Goal: Navigation & Orientation: Find specific page/section

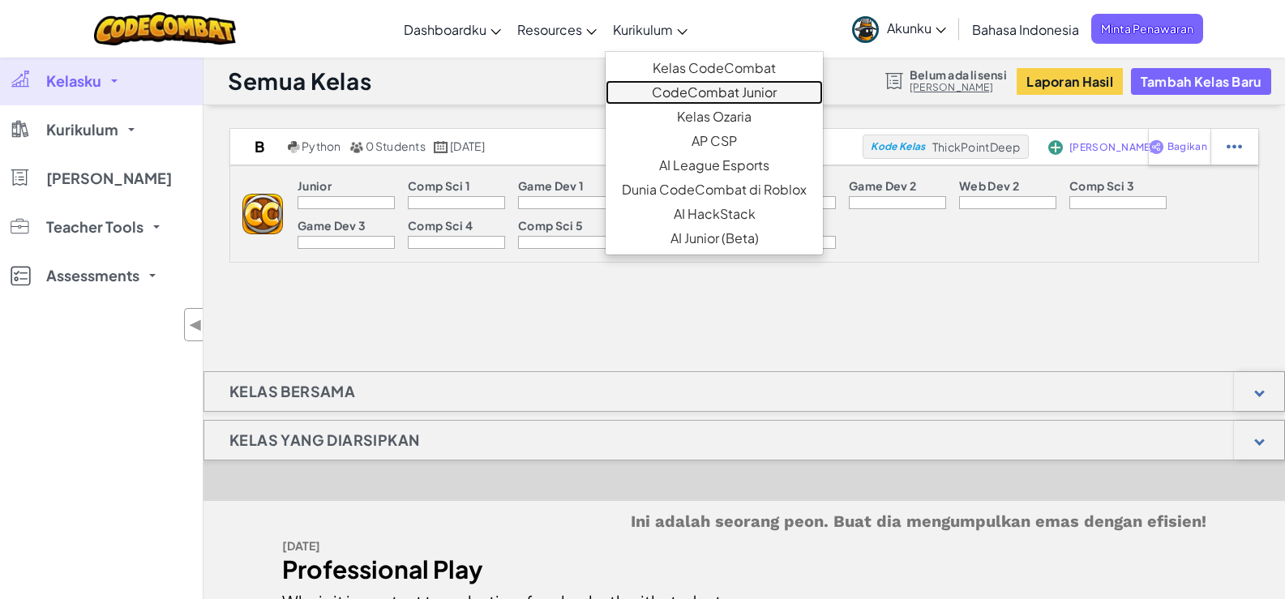
click at [677, 80] on link "CodeCombat Junior" at bounding box center [714, 92] width 217 height 24
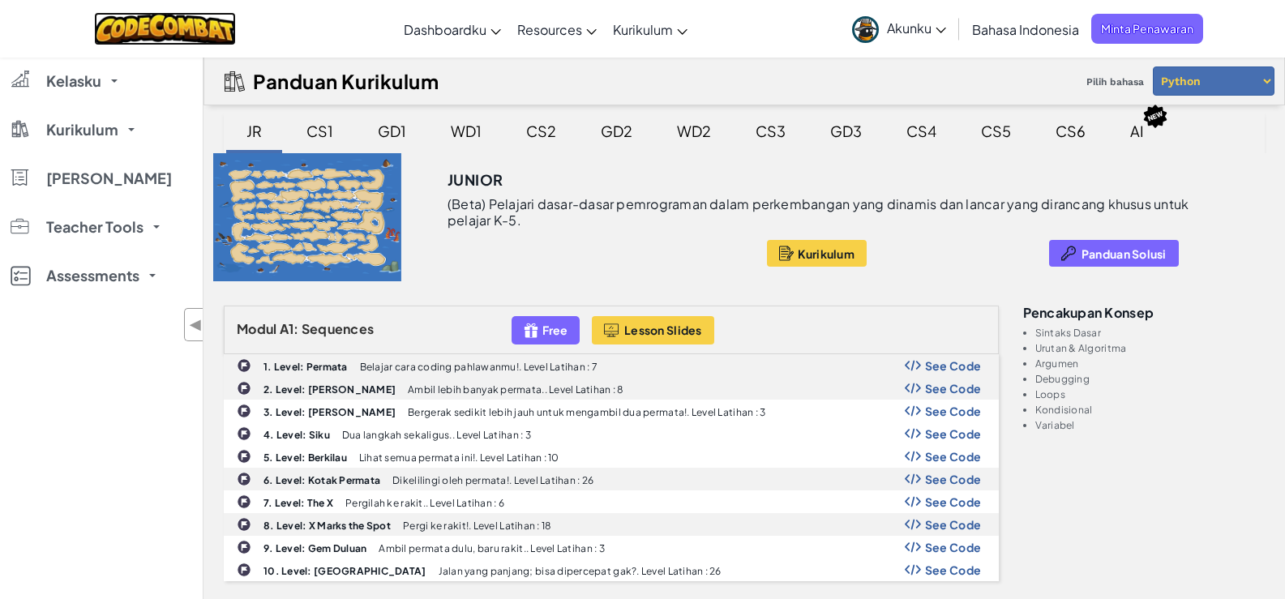
click at [212, 29] on img at bounding box center [165, 28] width 142 height 33
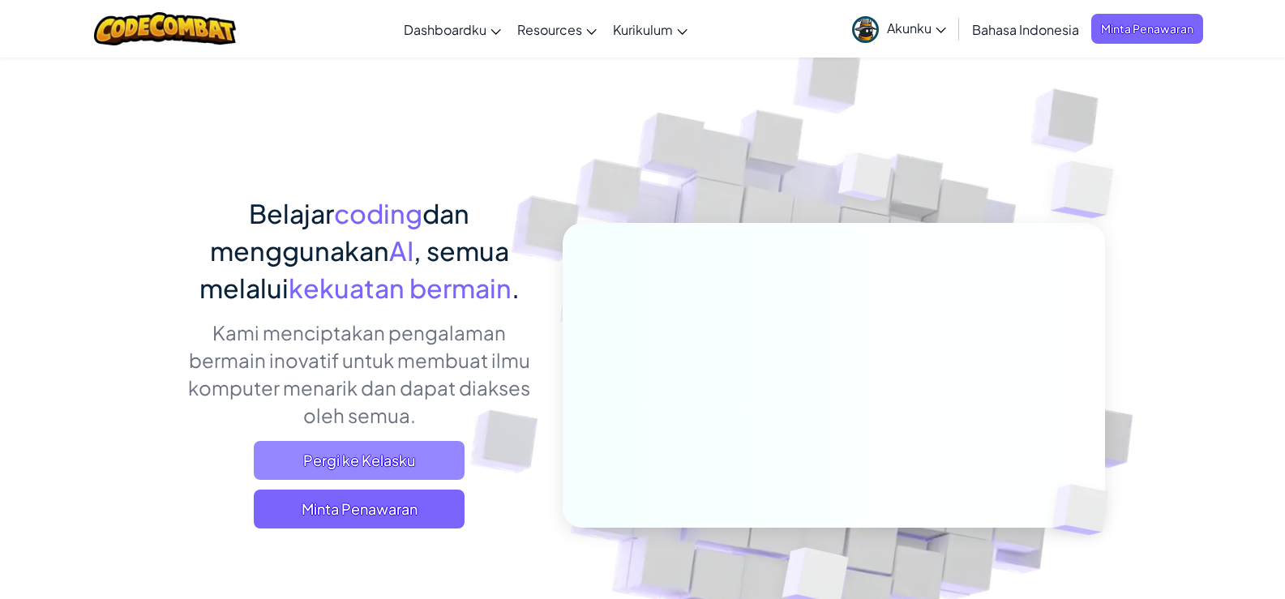
click at [400, 449] on span "Pergi ke Kelasku" at bounding box center [359, 460] width 211 height 39
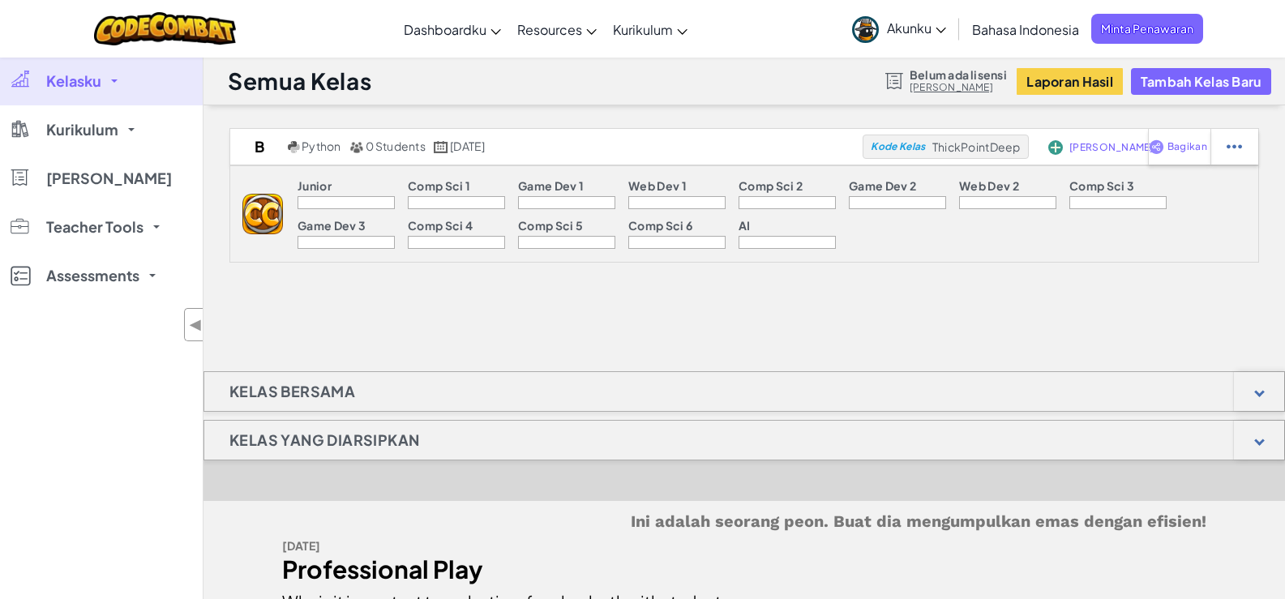
click at [265, 214] on img at bounding box center [262, 214] width 41 height 41
click at [342, 208] on div at bounding box center [346, 202] width 97 height 13
click at [342, 204] on div at bounding box center [346, 202] width 97 height 13
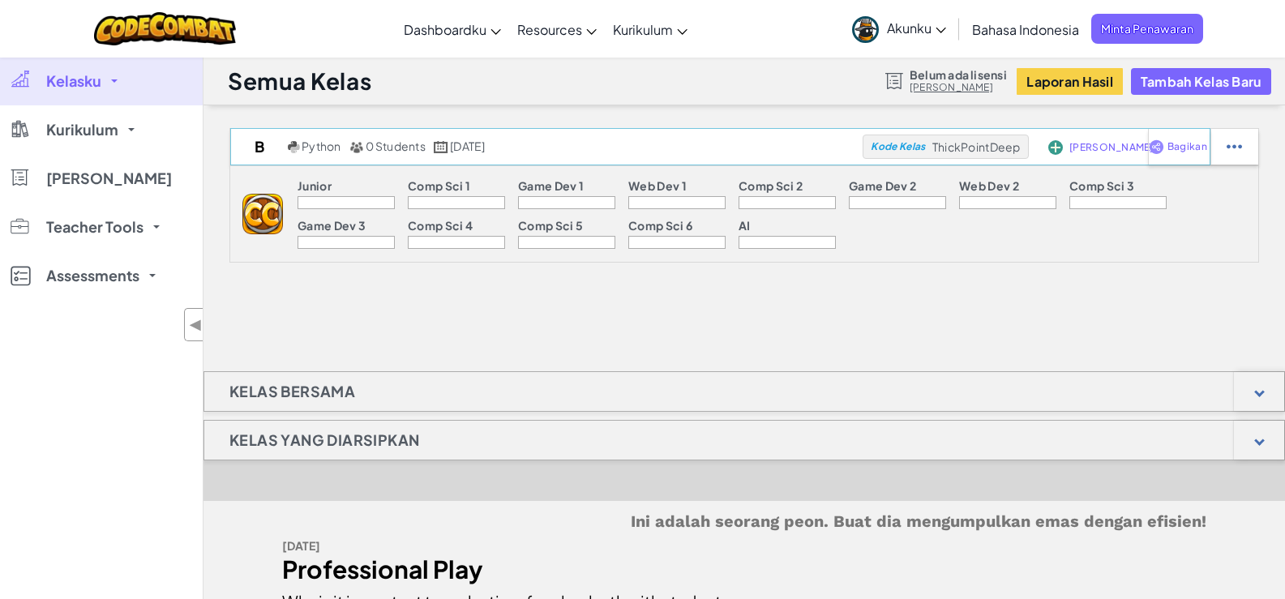
click at [1098, 152] on span "[PERSON_NAME]" at bounding box center [1111, 148] width 84 height 10
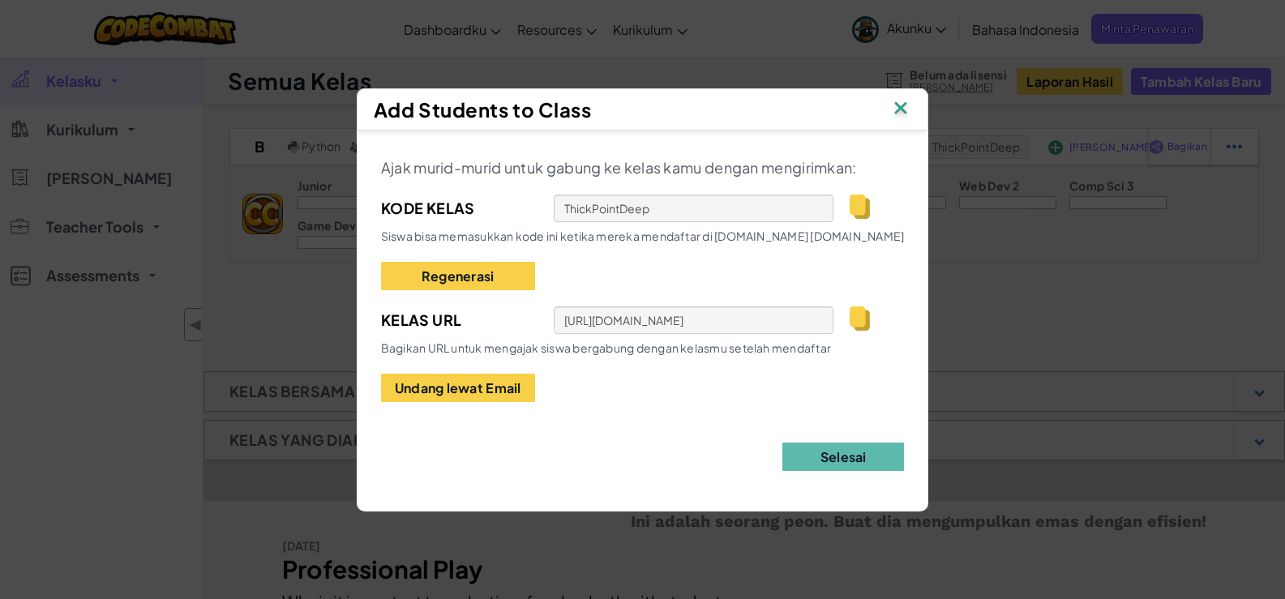
click at [909, 110] on img at bounding box center [900, 109] width 21 height 24
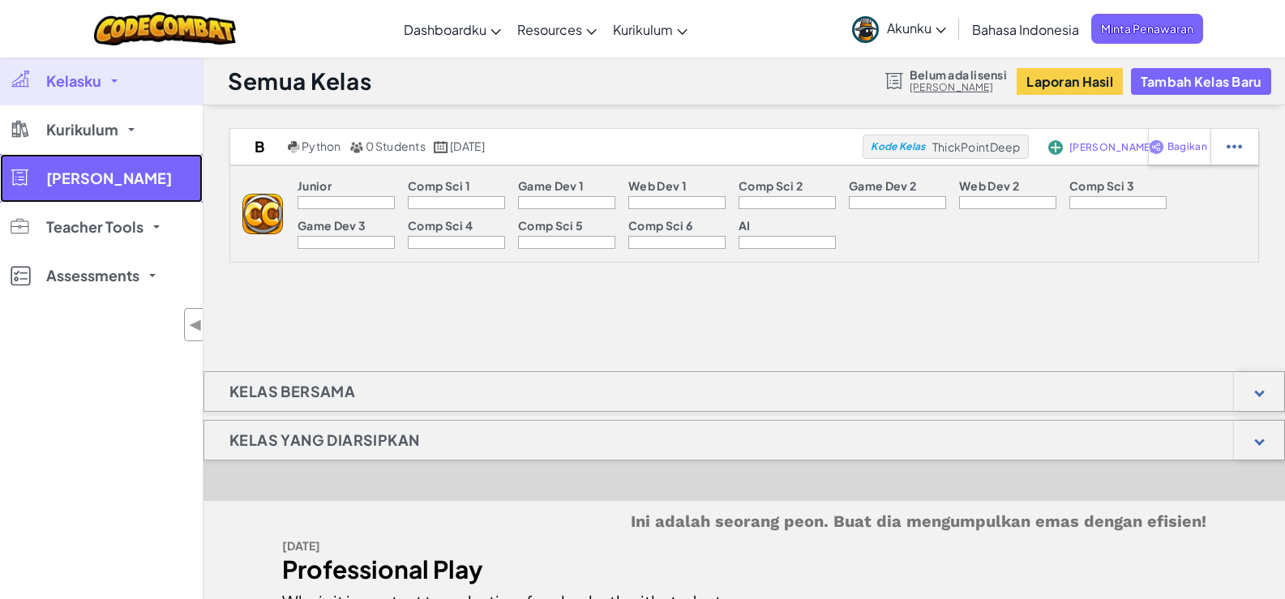
click at [101, 158] on link "[PERSON_NAME]" at bounding box center [101, 178] width 203 height 49
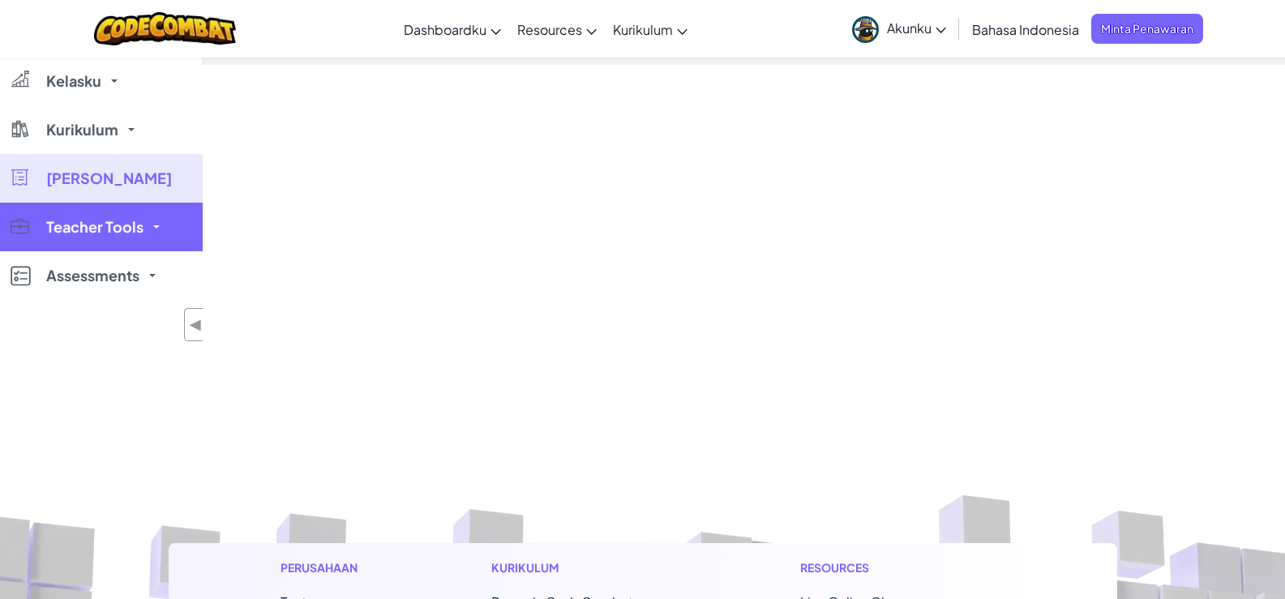
click at [127, 225] on span "Teacher Tools" at bounding box center [94, 227] width 97 height 15
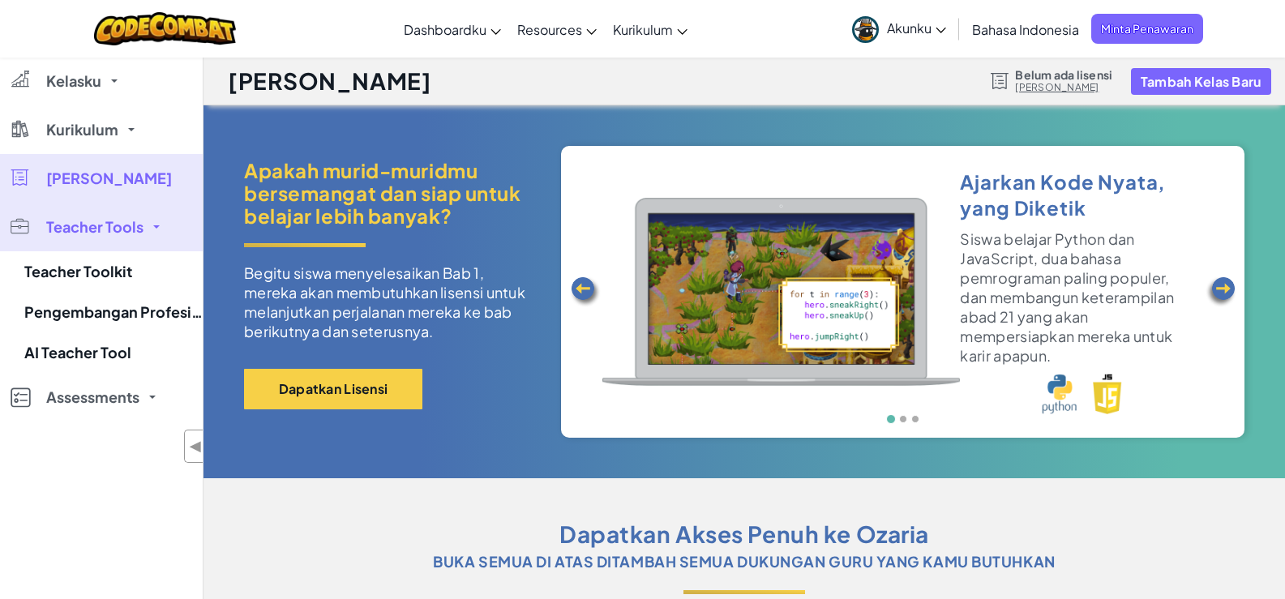
click at [101, 427] on div "Kelasku Semua Kelas B Kurikulum K-5 6-8 9-12 CodeCombat Junior Kelas CodeCombat…" at bounding box center [101, 356] width 203 height 599
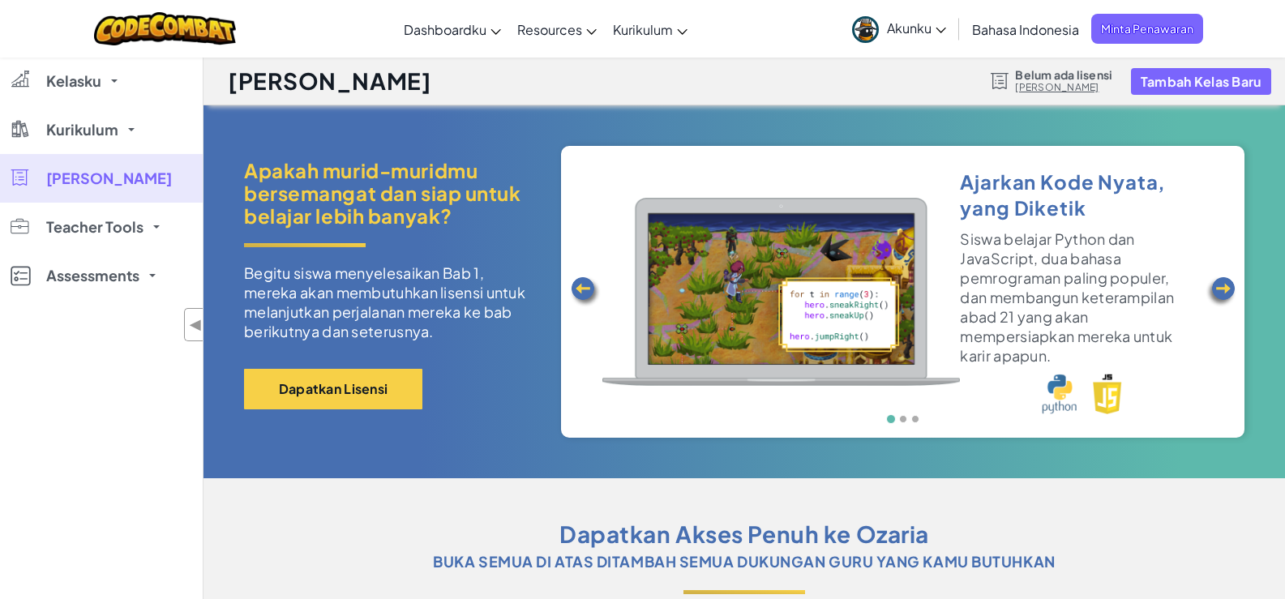
click at [109, 400] on div "Kelasku Semua Kelas B Kurikulum K-5 6-8 9-12 CodeCombat Junior Kelas CodeCombat…" at bounding box center [101, 356] width 203 height 599
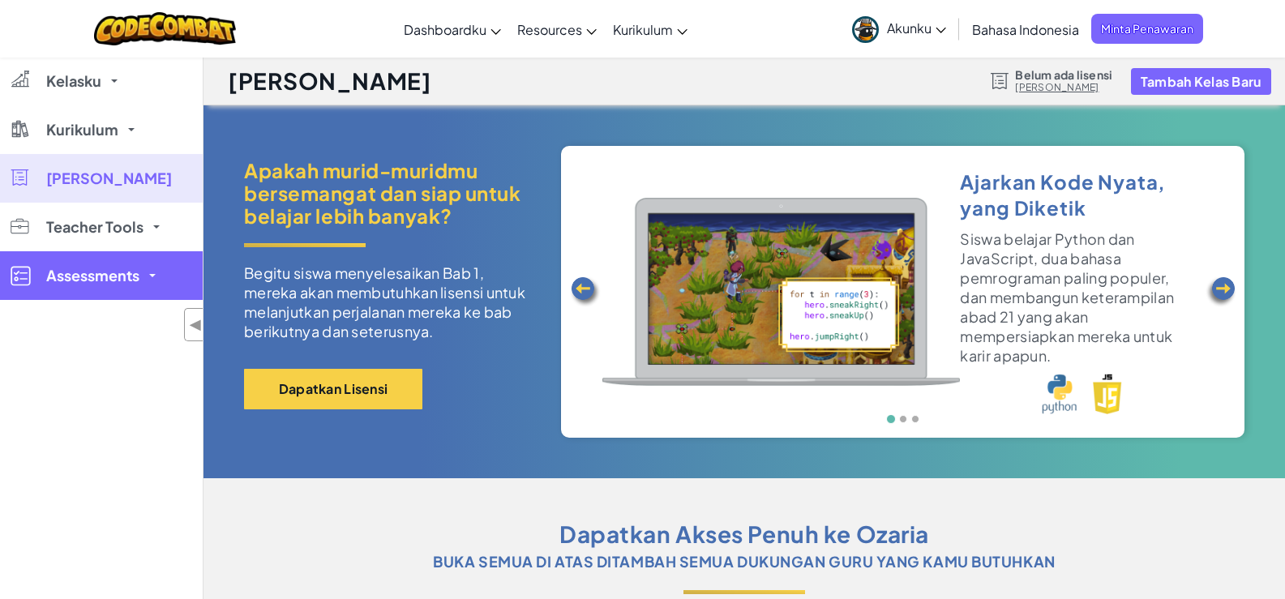
click at [135, 259] on link "Assessments" at bounding box center [101, 275] width 203 height 49
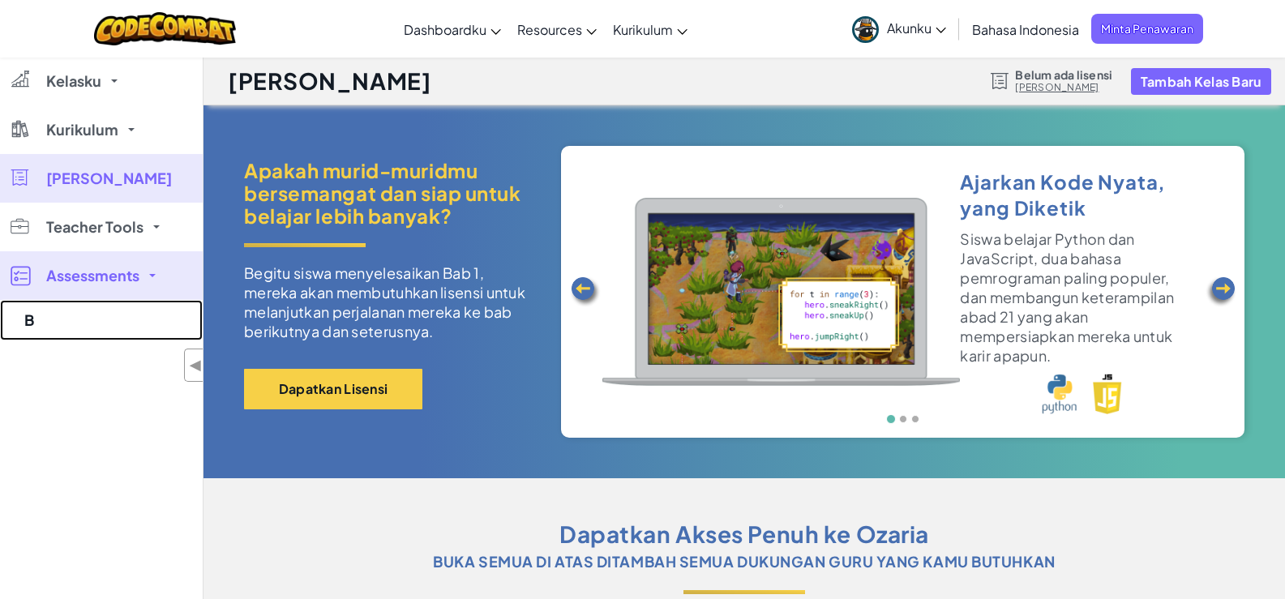
click at [118, 318] on link "B" at bounding box center [101, 320] width 203 height 41
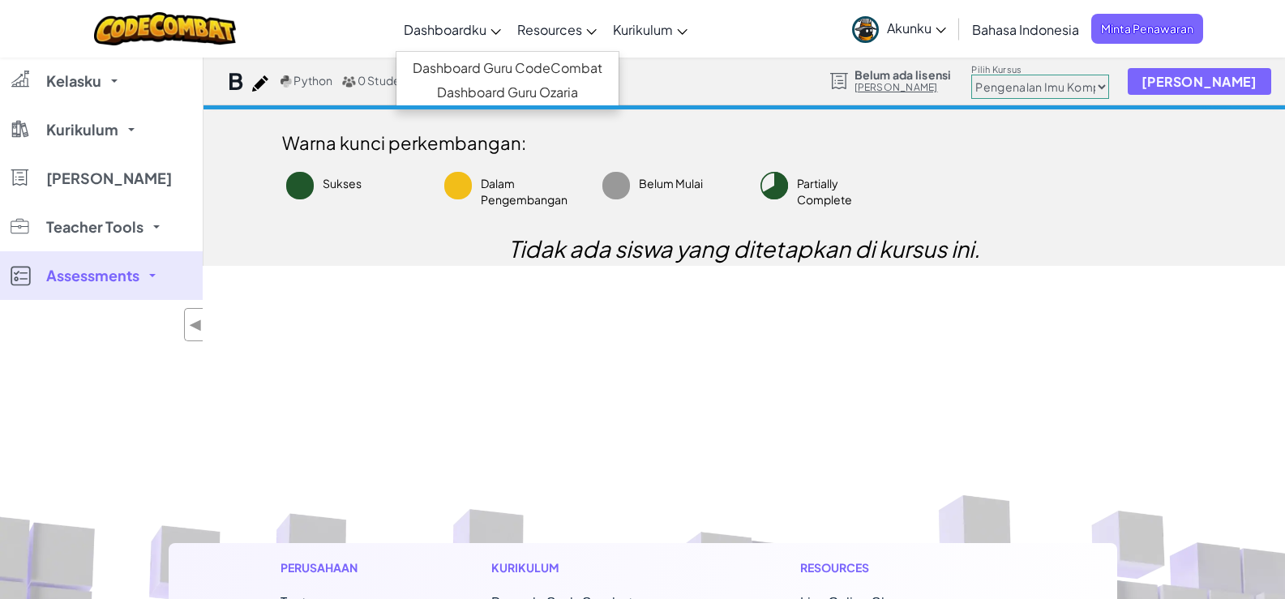
click at [464, 29] on span "Dashboardku" at bounding box center [445, 29] width 83 height 17
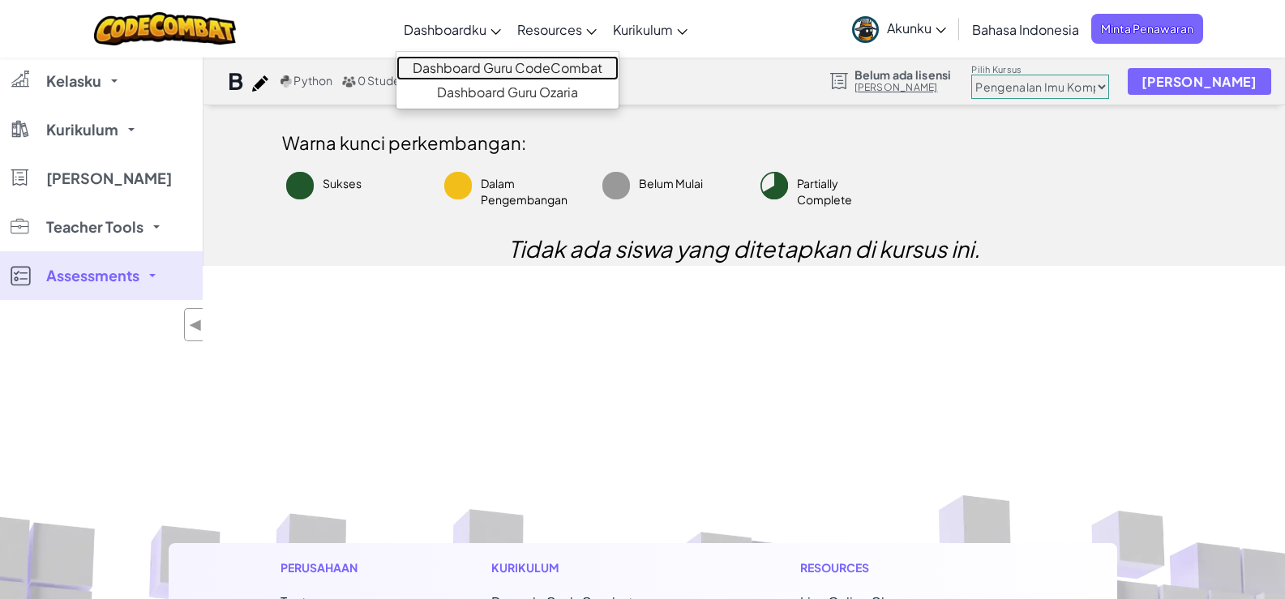
click at [486, 62] on link "Dashboard Guru CodeCombat" at bounding box center [507, 68] width 222 height 24
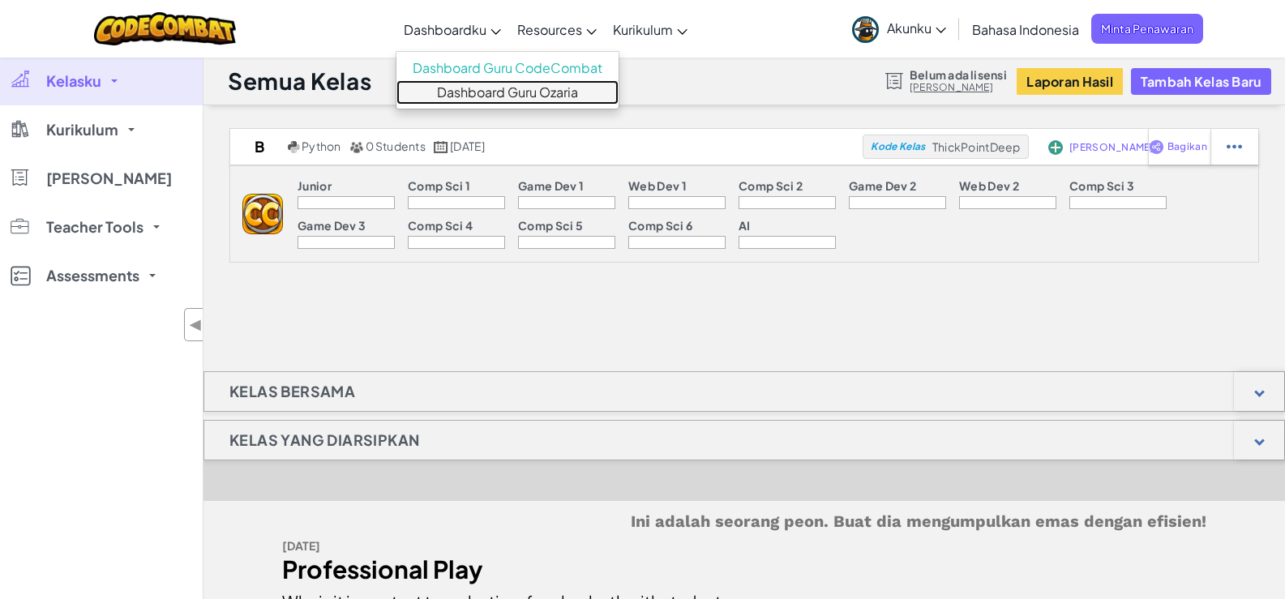
click at [482, 90] on link "Dashboard Guru Ozaria" at bounding box center [507, 92] width 222 height 24
